Goal: Task Accomplishment & Management: Manage account settings

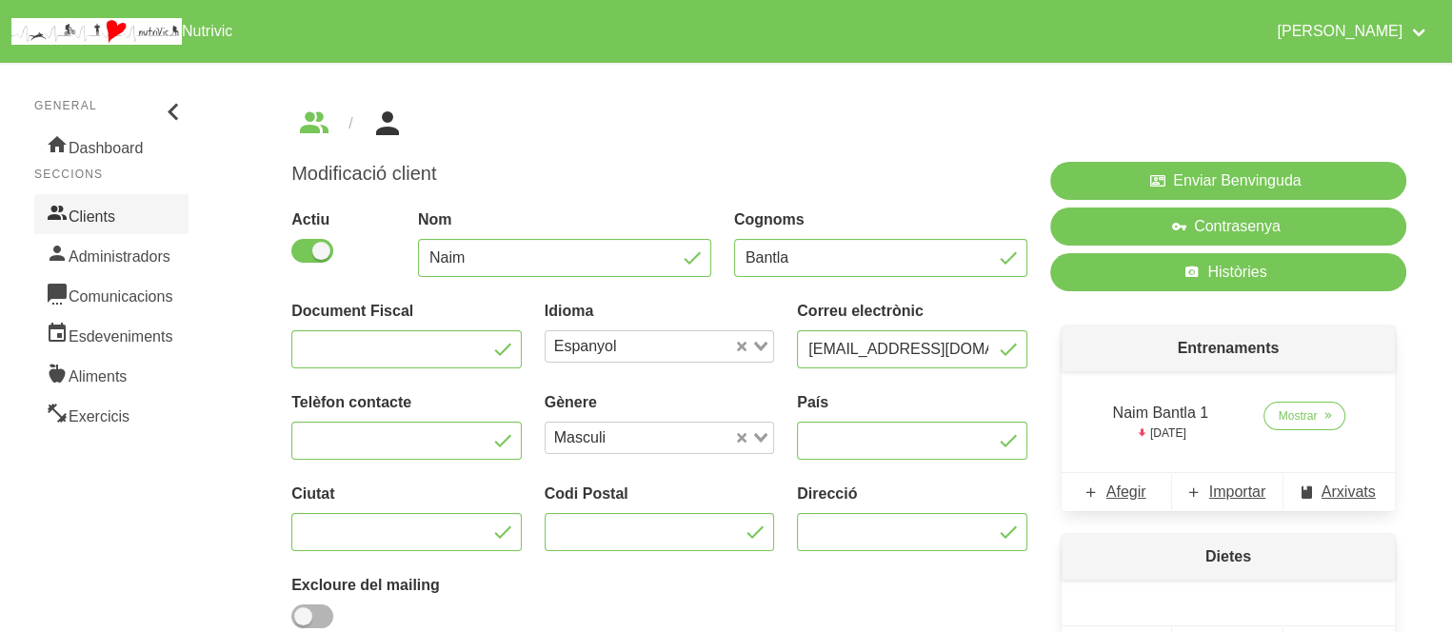
click at [99, 218] on link "Clients" at bounding box center [111, 214] width 154 height 40
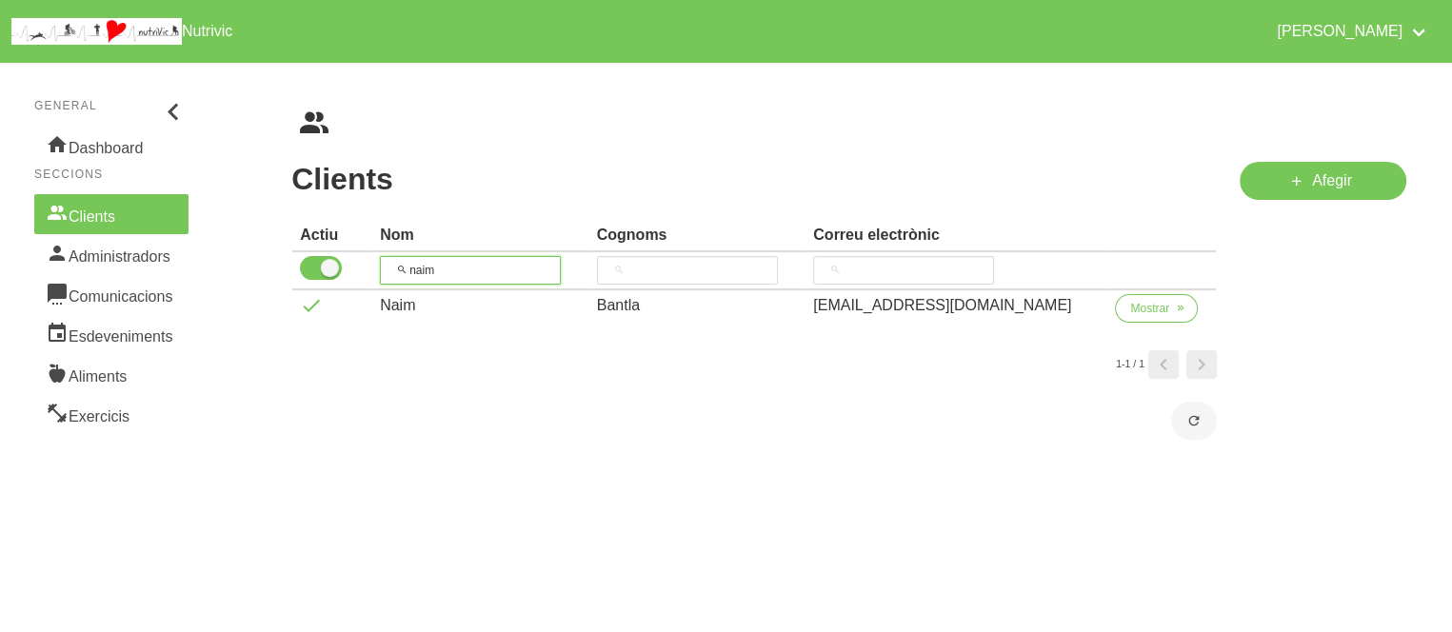
click at [414, 269] on input "naim" at bounding box center [470, 270] width 181 height 29
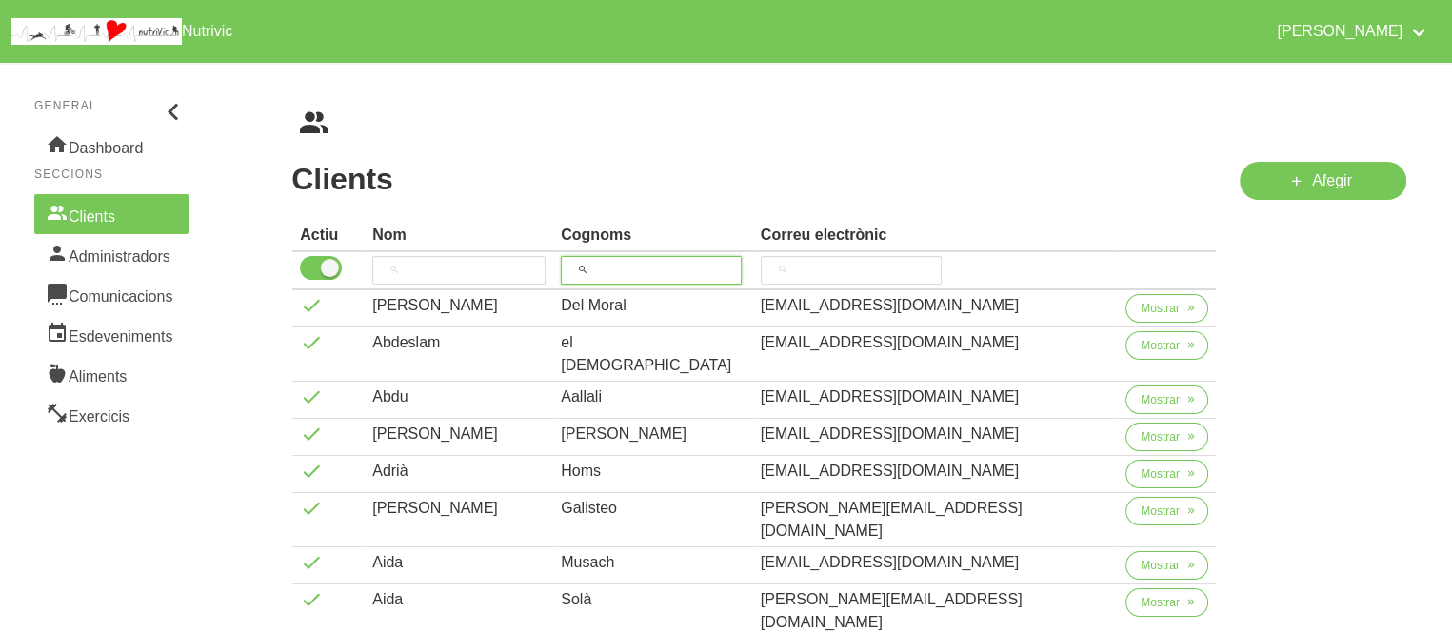
click at [705, 269] on input "search" at bounding box center [651, 270] width 181 height 29
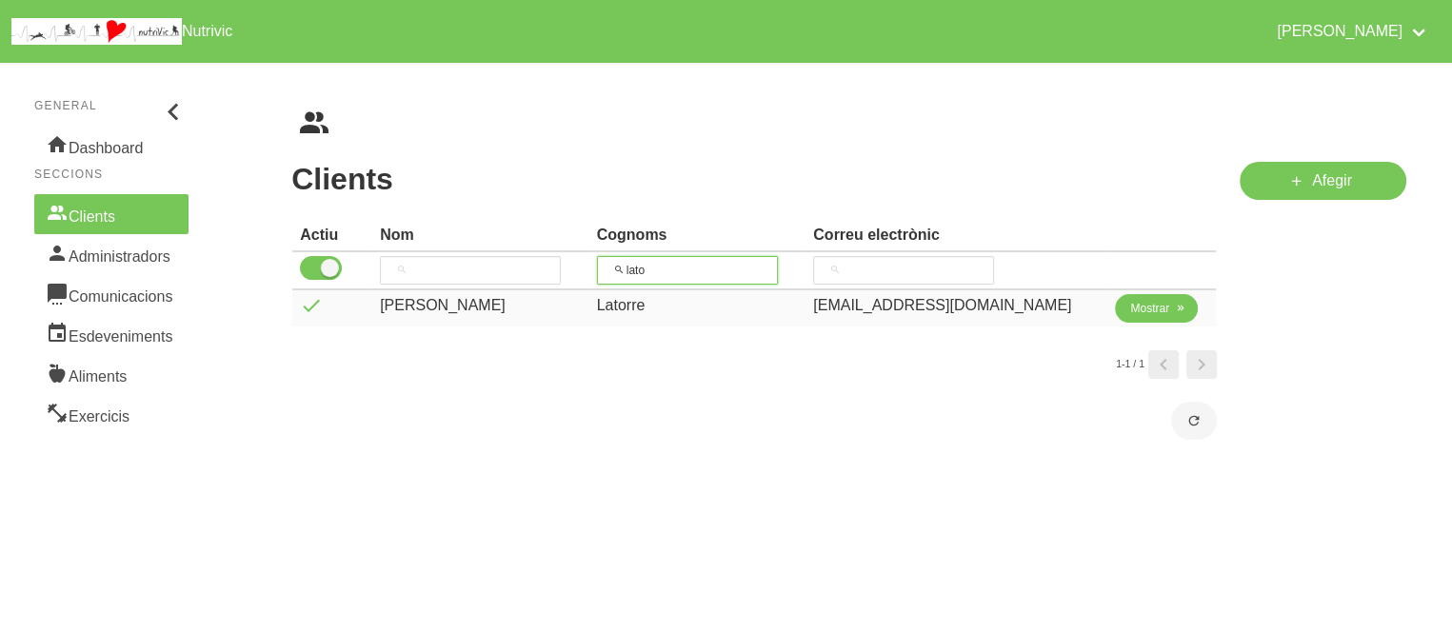
type input "lato"
click at [1149, 302] on span "Mostrar" at bounding box center [1149, 308] width 39 height 17
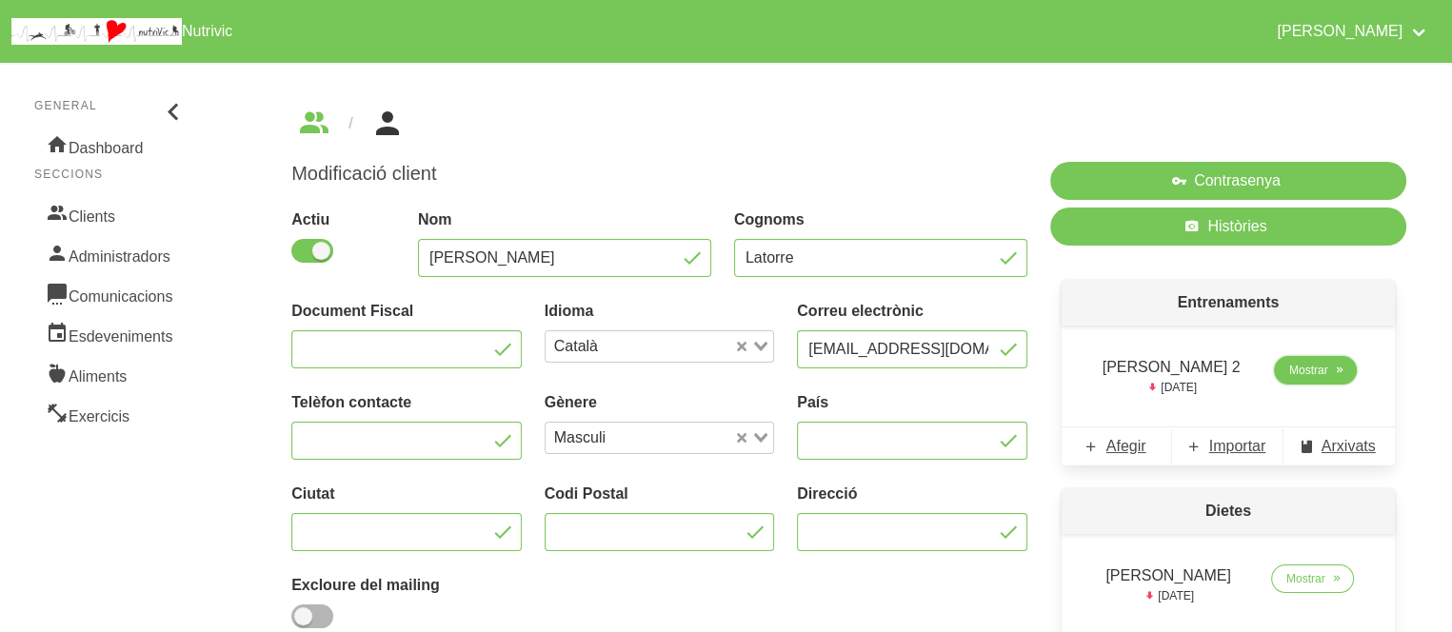
click at [1300, 367] on span "Mostrar" at bounding box center [1308, 370] width 39 height 17
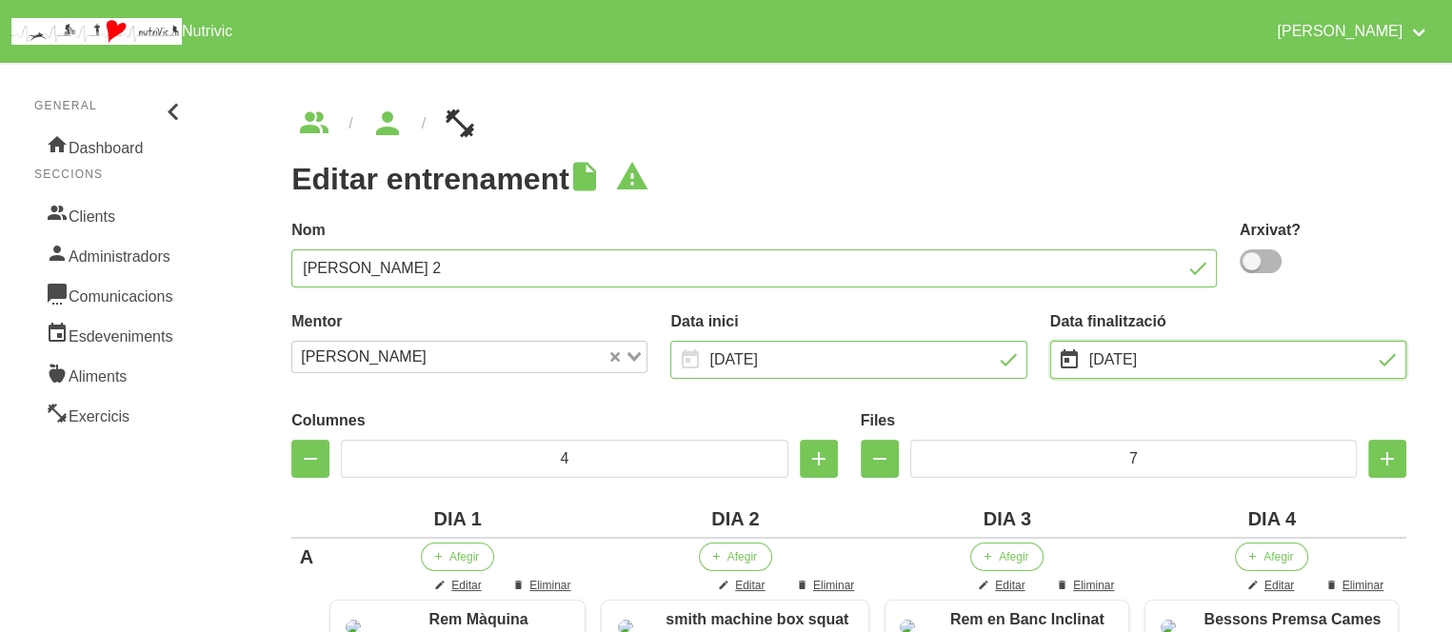
click at [1193, 357] on input "[DATE]" at bounding box center [1228, 360] width 356 height 38
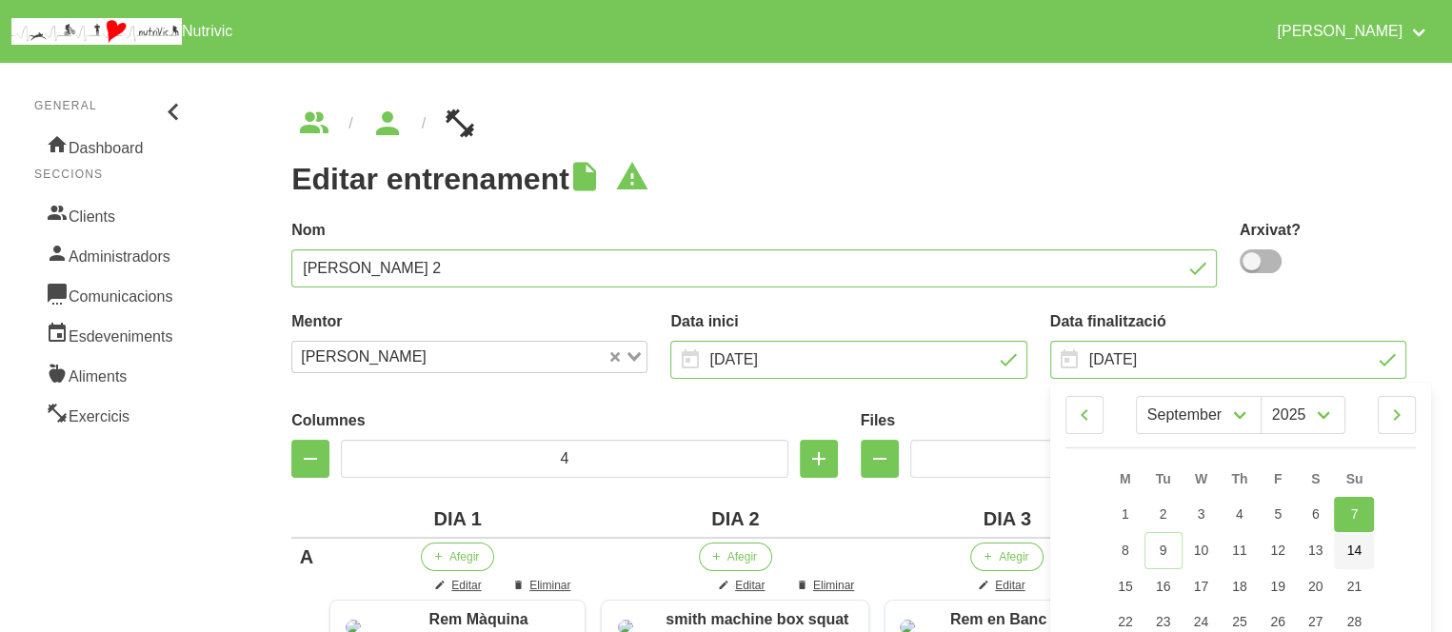
click at [1357, 551] on span "14" at bounding box center [1354, 550] width 15 height 15
type input "[DATE]"
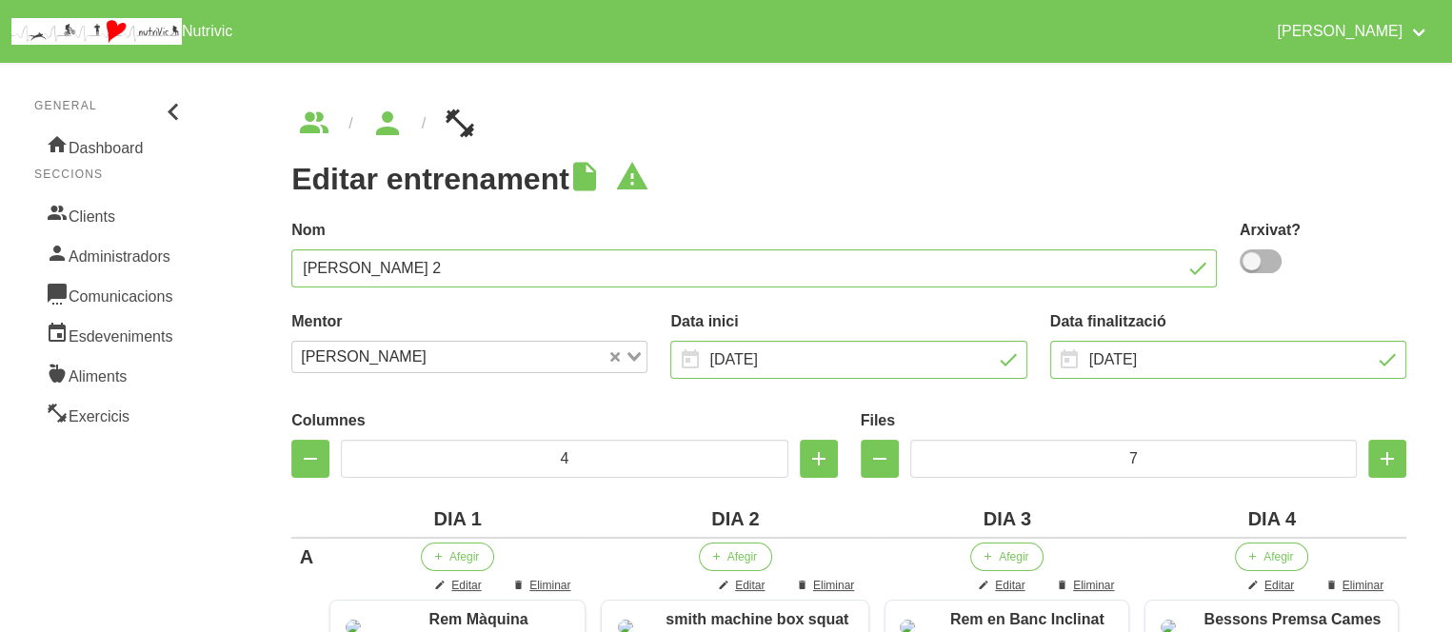
click at [804, 208] on div "Nom [PERSON_NAME] 2" at bounding box center [754, 253] width 948 height 91
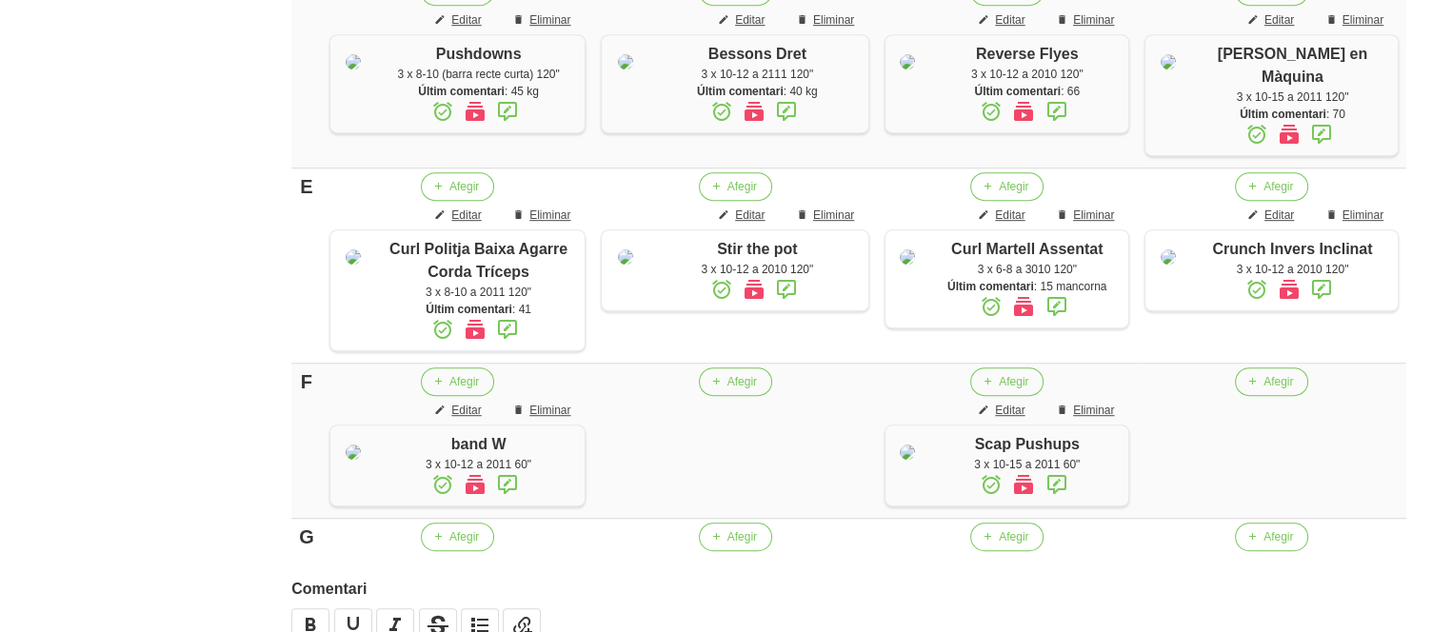
scroll to position [1391, 0]
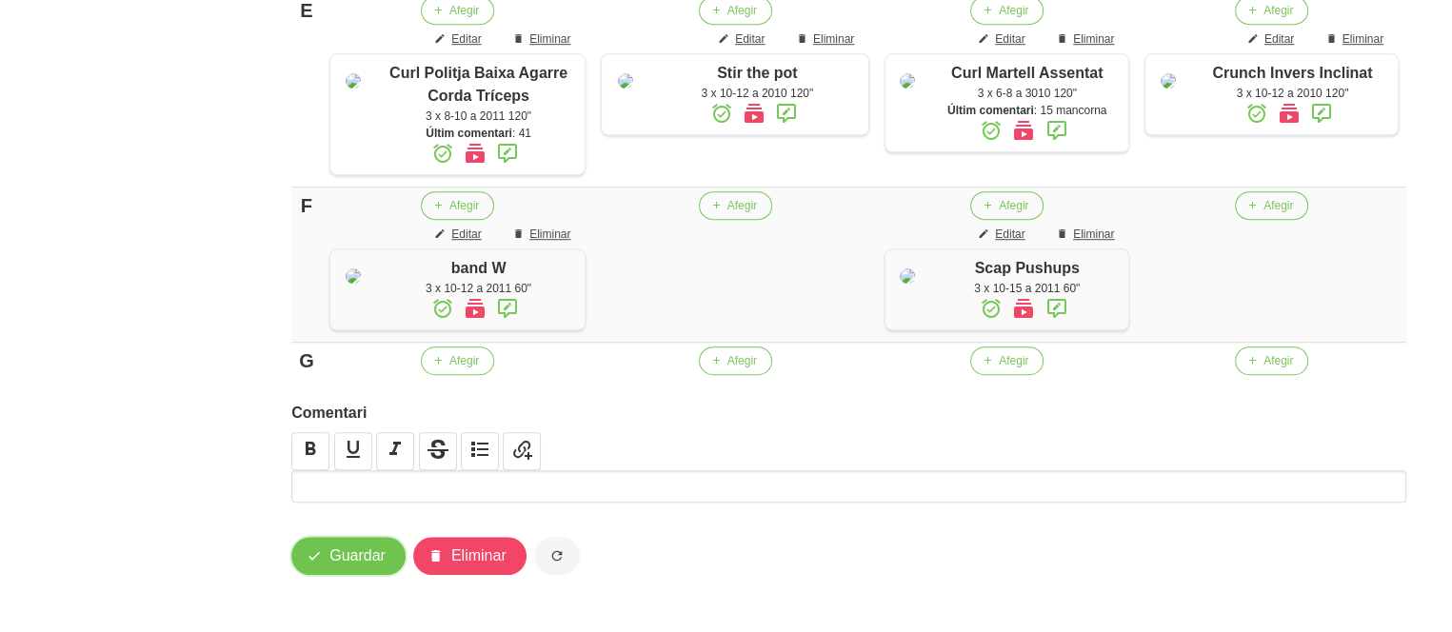
click at [356, 547] on span "Guardar" at bounding box center [357, 556] width 56 height 23
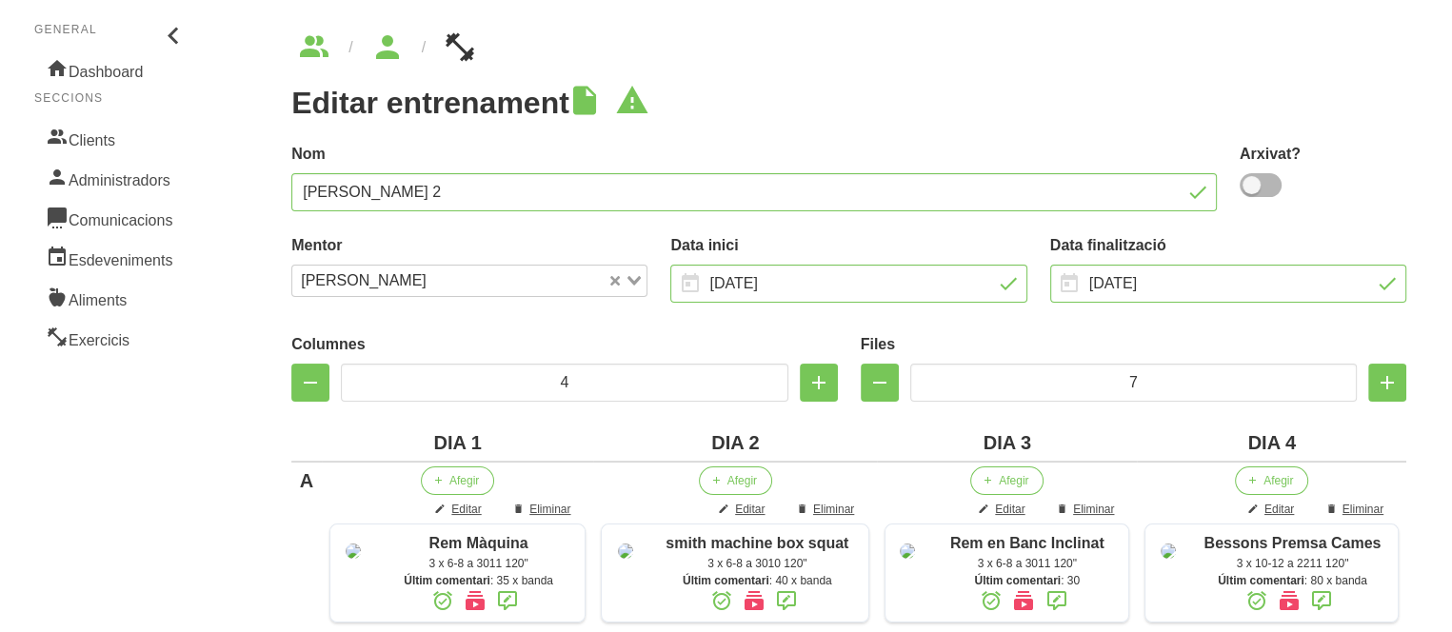
scroll to position [0, 0]
